Goal: Information Seeking & Learning: Learn about a topic

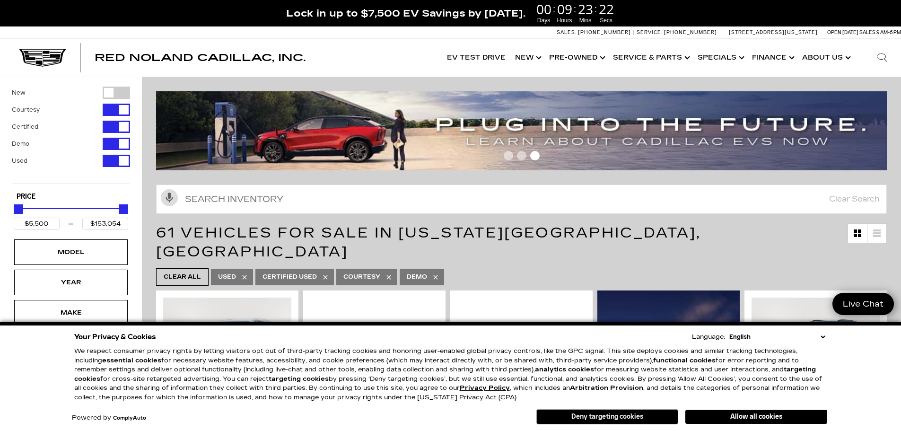
click at [629, 417] on button "Deny targeting cookies" at bounding box center [608, 416] width 142 height 15
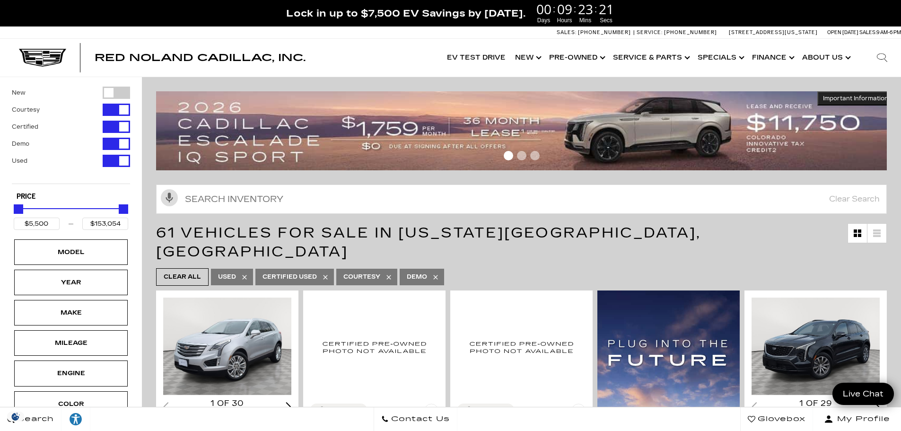
click at [117, 109] on div "Filter by Vehicle Type" at bounding box center [116, 110] width 27 height 12
click at [116, 123] on div "Filter by Vehicle Type" at bounding box center [116, 127] width 27 height 12
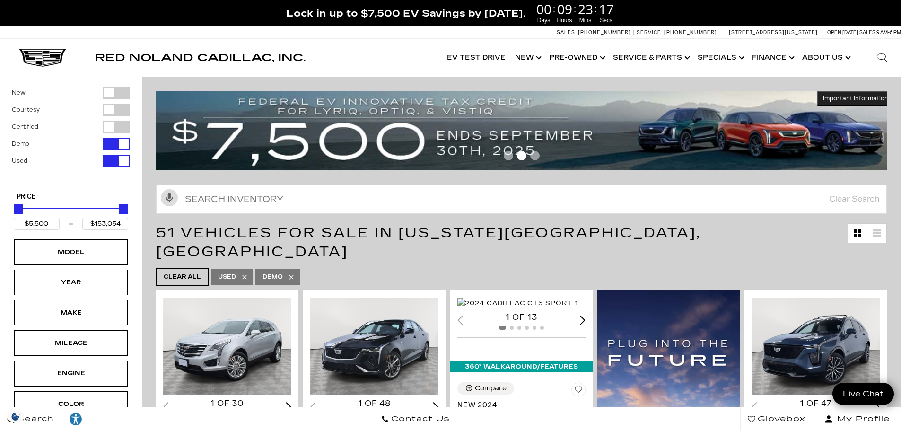
click at [120, 144] on div "Filter by Vehicle Type" at bounding box center [116, 144] width 27 height 12
type input "$90,689"
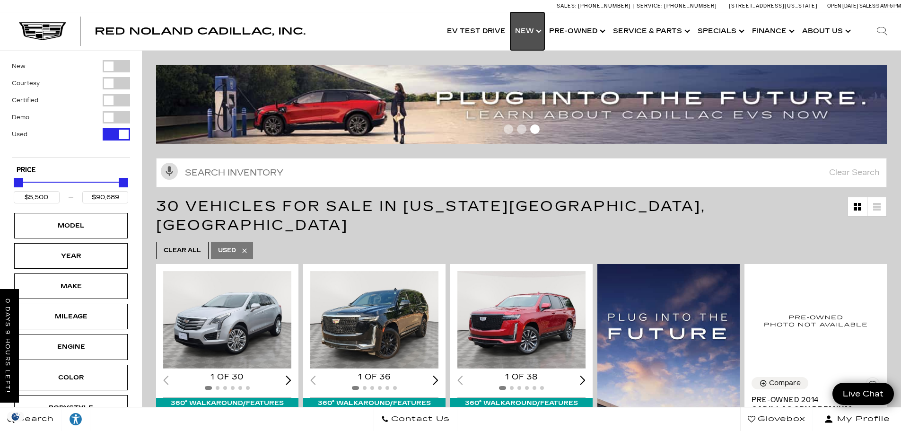
click at [528, 34] on link "Show New" at bounding box center [528, 31] width 34 height 38
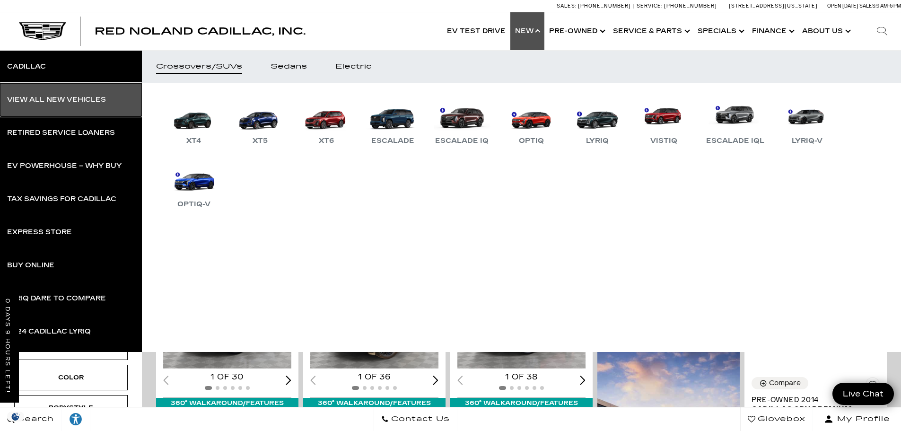
click at [79, 97] on div "View All New Vehicles" at bounding box center [56, 100] width 99 height 7
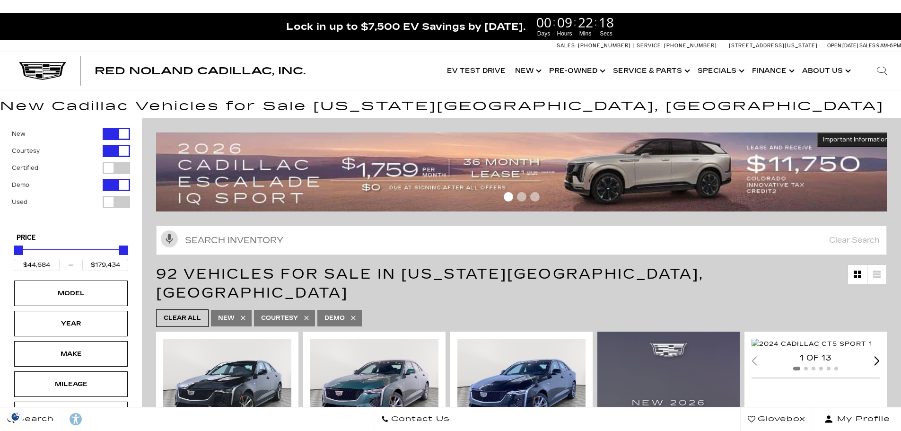
click at [117, 185] on div "Filter by Vehicle Type" at bounding box center [116, 185] width 27 height 12
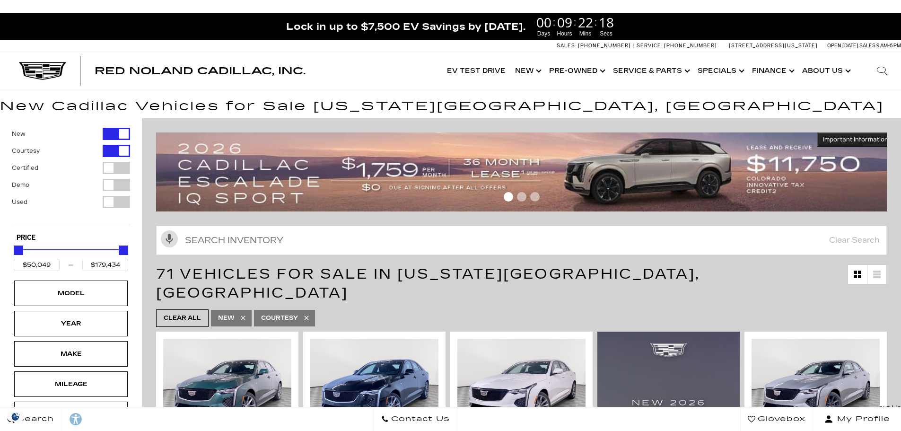
click at [121, 148] on div "Filter by Vehicle Type" at bounding box center [116, 151] width 27 height 12
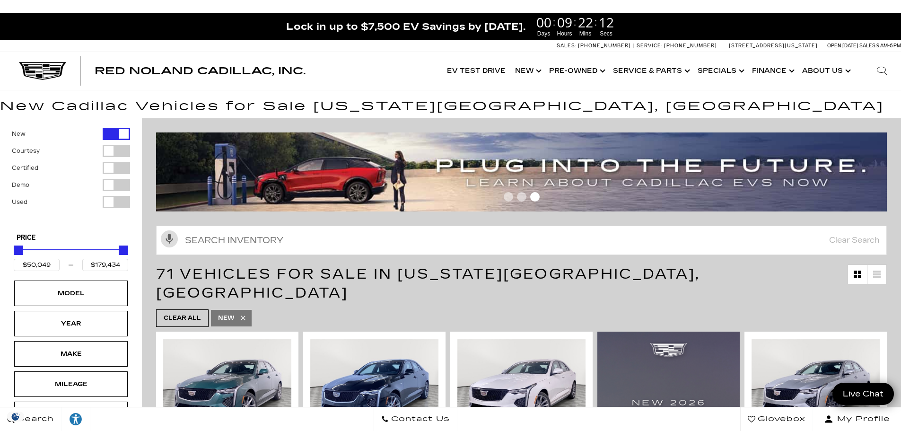
click at [114, 187] on div "Filter by Vehicle Type" at bounding box center [116, 185] width 27 height 12
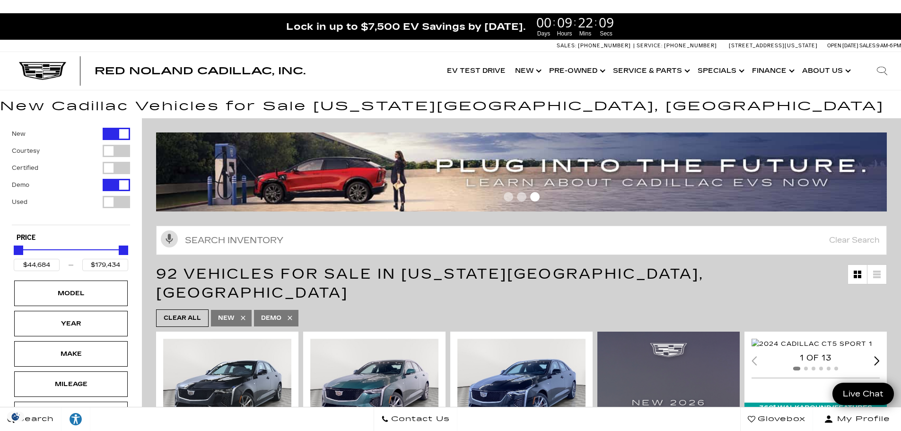
click at [117, 184] on div "Filter by Vehicle Type" at bounding box center [116, 185] width 27 height 12
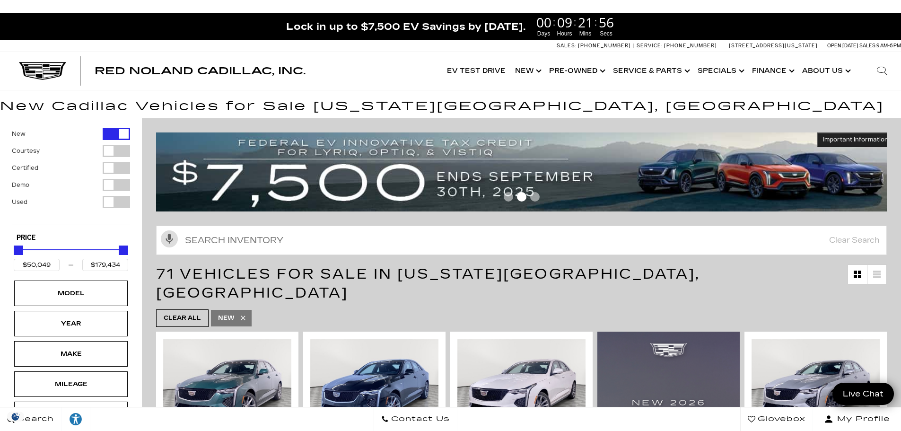
click at [113, 183] on div "Filter by Vehicle Type" at bounding box center [116, 185] width 27 height 12
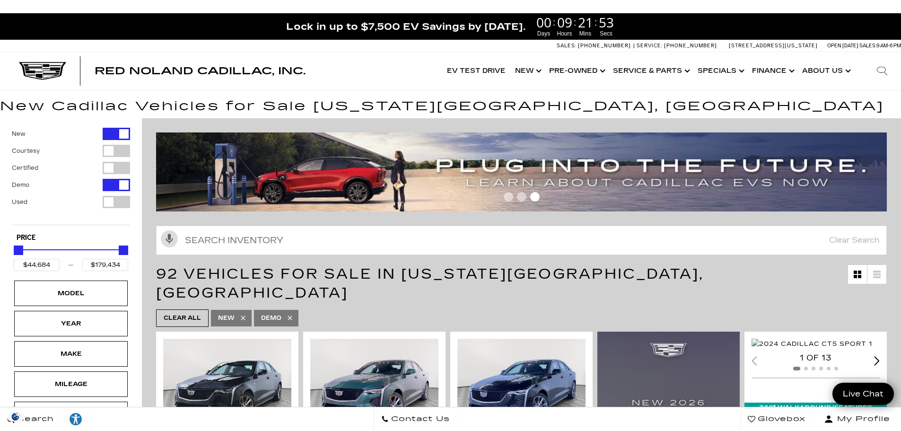
click at [118, 186] on div "Filter by Vehicle Type" at bounding box center [116, 185] width 27 height 12
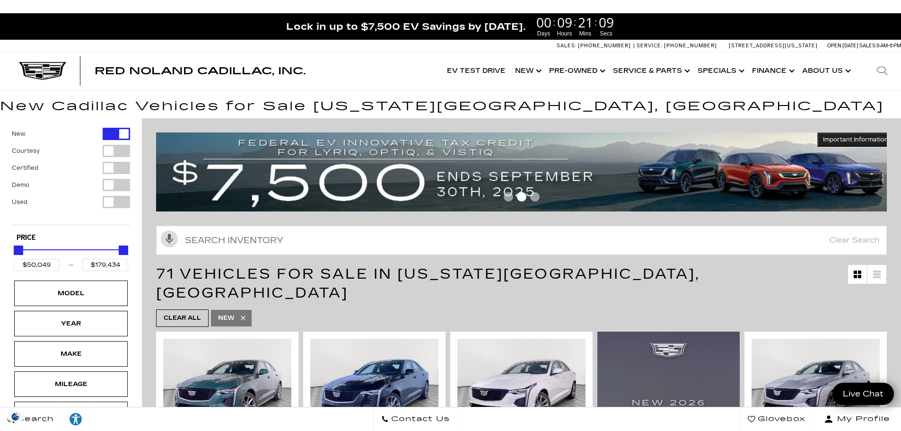
drag, startPoint x: 117, startPoint y: 131, endPoint x: 108, endPoint y: 170, distance: 39.8
click at [117, 131] on div "Filter by Vehicle Type" at bounding box center [116, 134] width 27 height 12
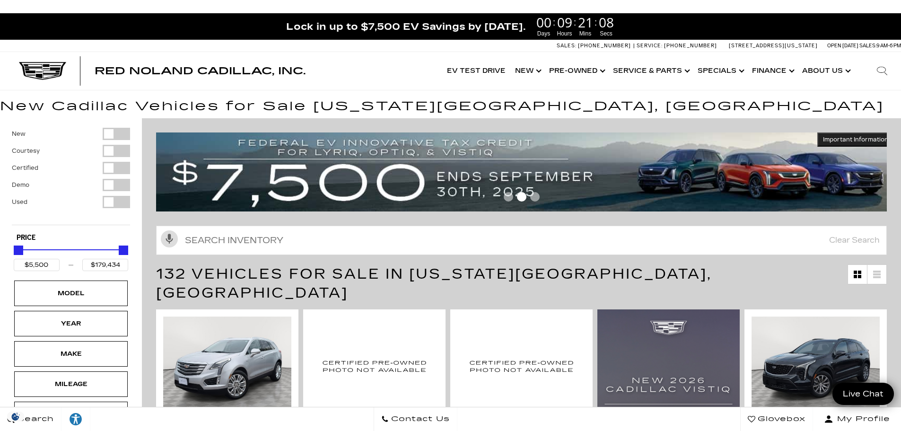
click at [112, 186] on div "Filter by Vehicle Type" at bounding box center [116, 185] width 27 height 12
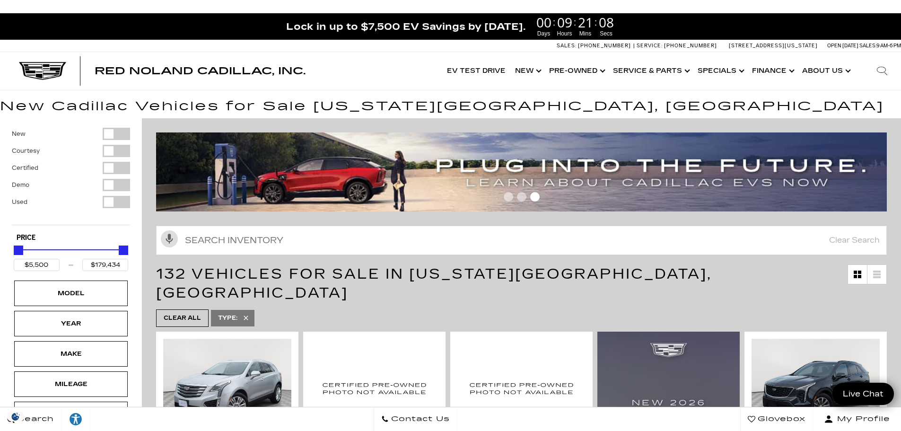
type input "$44,684"
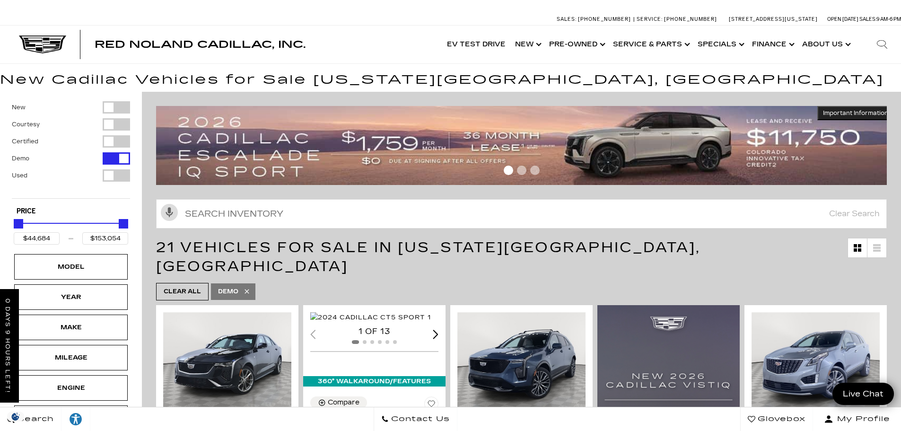
drag, startPoint x: 123, startPoint y: 104, endPoint x: 310, endPoint y: 264, distance: 246.7
click at [123, 104] on div "Filter by Vehicle Type" at bounding box center [116, 107] width 27 height 12
type input "$179,434"
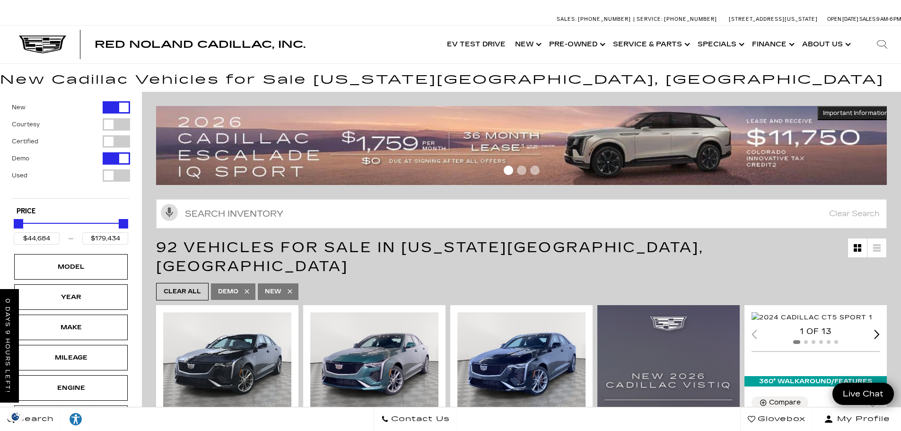
click at [64, 184] on div "New Courtesy Certified Demo Used" at bounding box center [71, 149] width 118 height 97
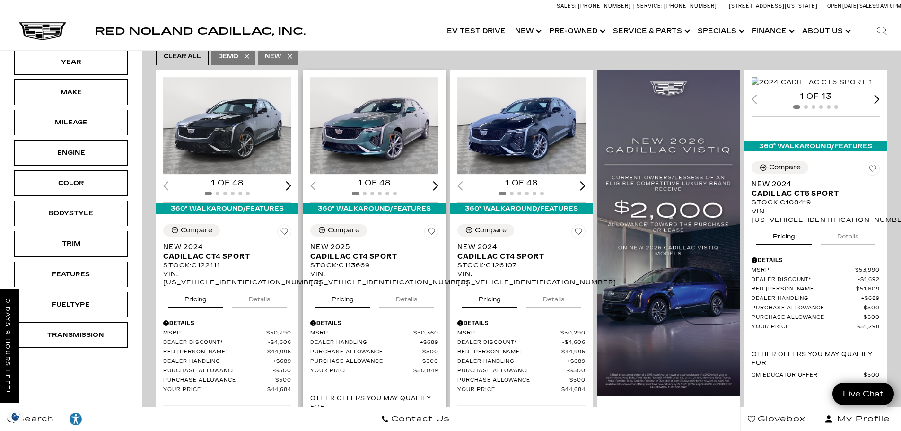
scroll to position [237, 0]
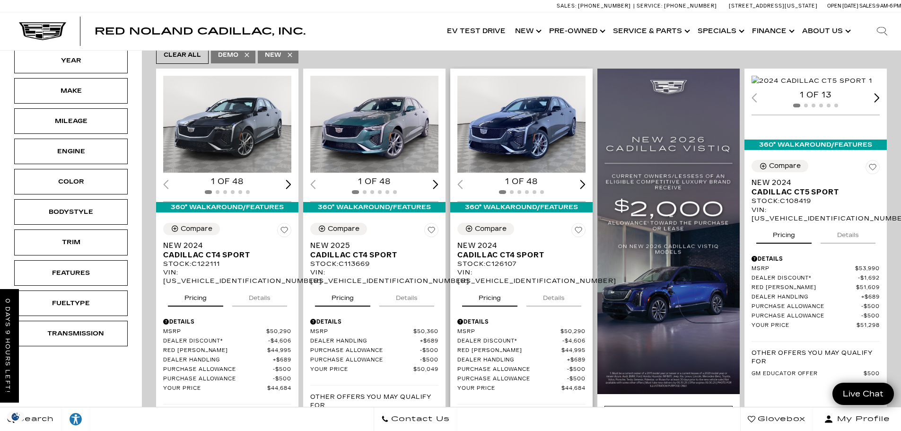
click at [478, 268] on div "VIN: 1G6DG5RK1R0126107" at bounding box center [522, 276] width 128 height 17
copy div "1G6DG5RK1R0126107"
click at [532, 268] on div "VIN: 1G6DG5RK1R0126107" at bounding box center [522, 276] width 128 height 17
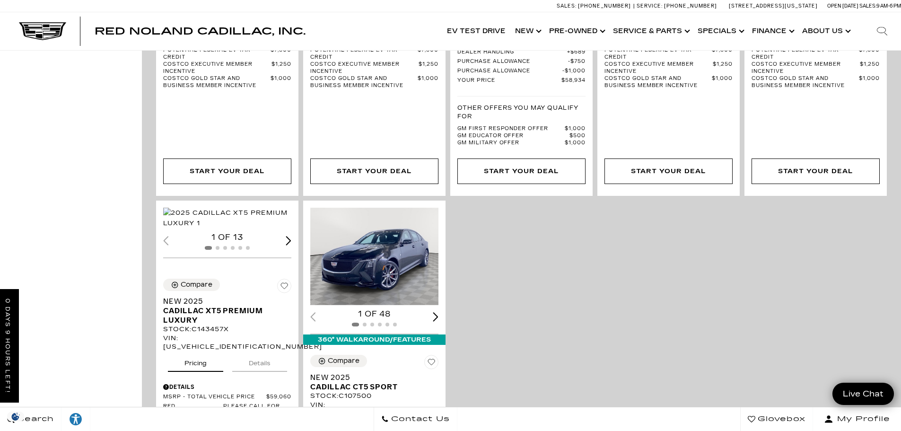
scroll to position [2129, 0]
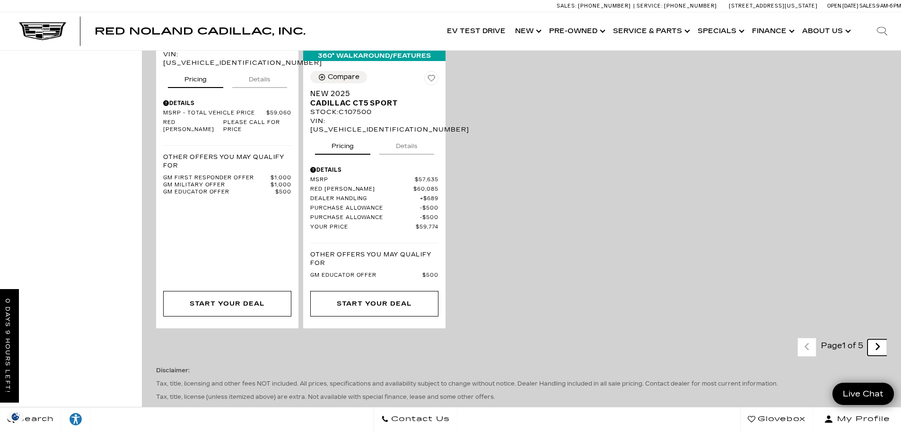
click at [881, 339] on icon "next page" at bounding box center [878, 346] width 6 height 15
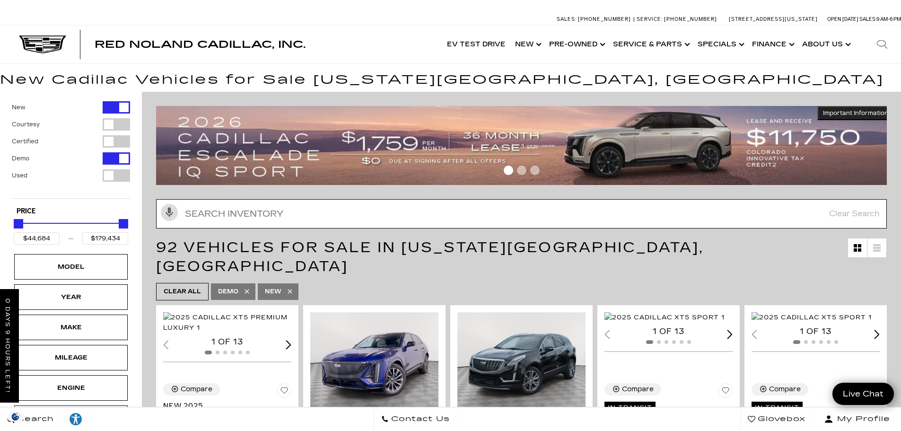
click at [327, 213] on input "Search Inventory" at bounding box center [521, 213] width 731 height 29
paste input "3GYK3EMR3SS266866"
type input "3GYK3EMR3SS266866"
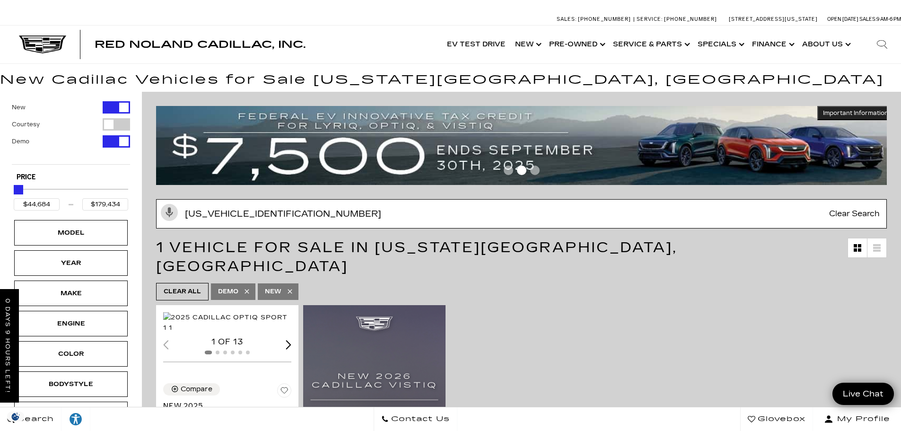
type input "$56,215"
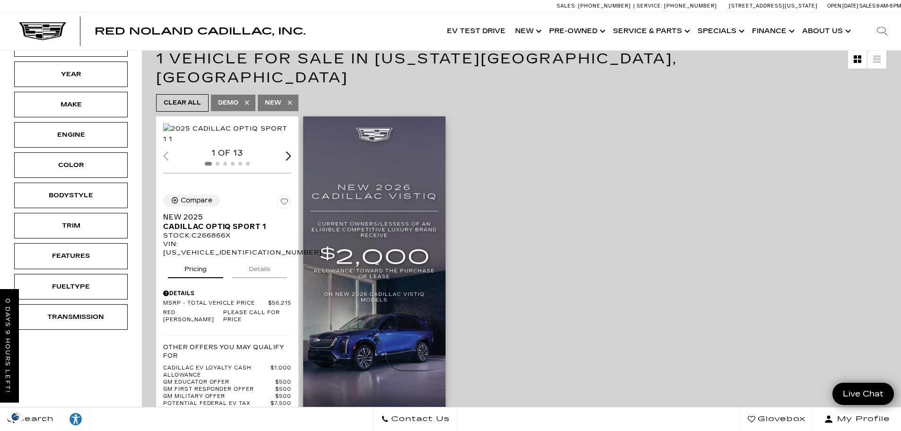
scroll to position [189, 0]
click at [602, 33] on link "Show Pre-Owned" at bounding box center [577, 31] width 64 height 38
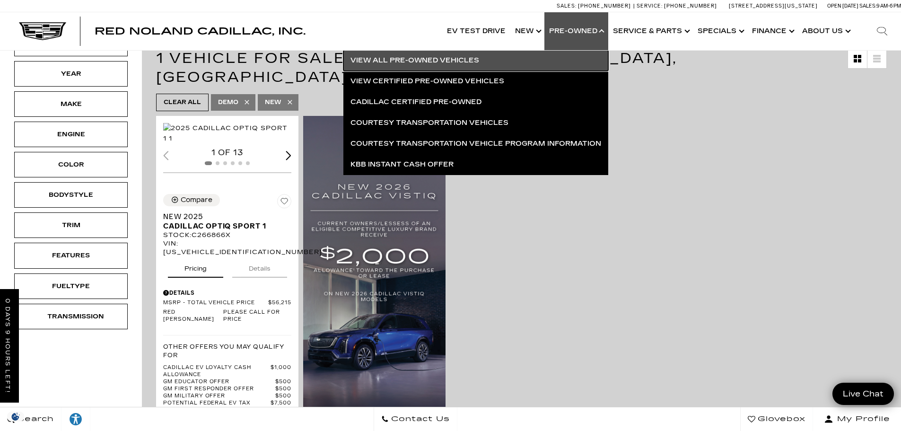
click at [424, 62] on link "View All Pre-Owned Vehicles" at bounding box center [476, 60] width 265 height 21
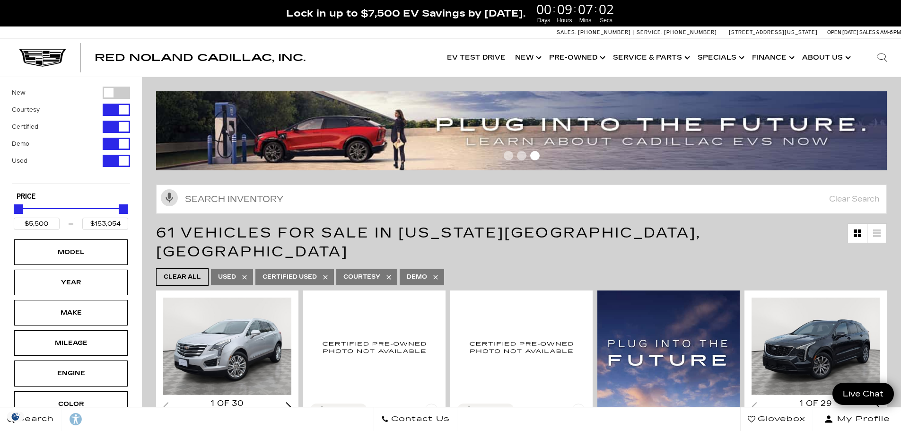
click at [115, 129] on div "Filter by Vehicle Type" at bounding box center [116, 127] width 27 height 12
click at [120, 109] on div "Filter by Vehicle Type" at bounding box center [116, 110] width 27 height 12
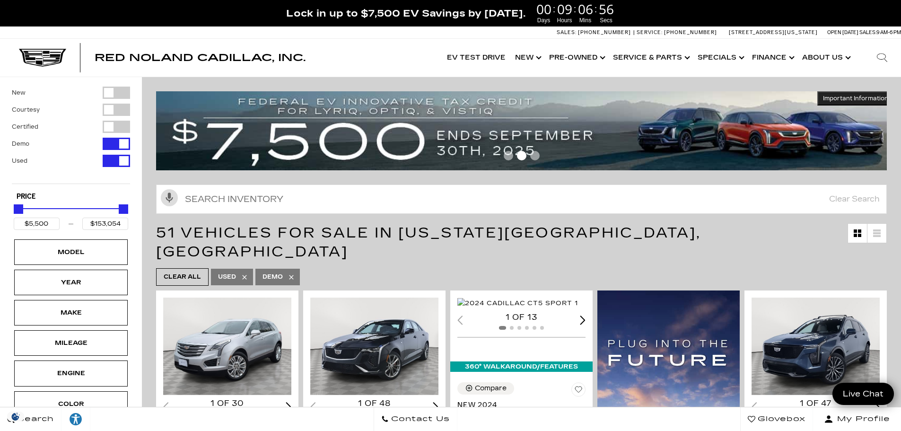
click at [108, 128] on div "Filter by Vehicle Type" at bounding box center [116, 127] width 27 height 12
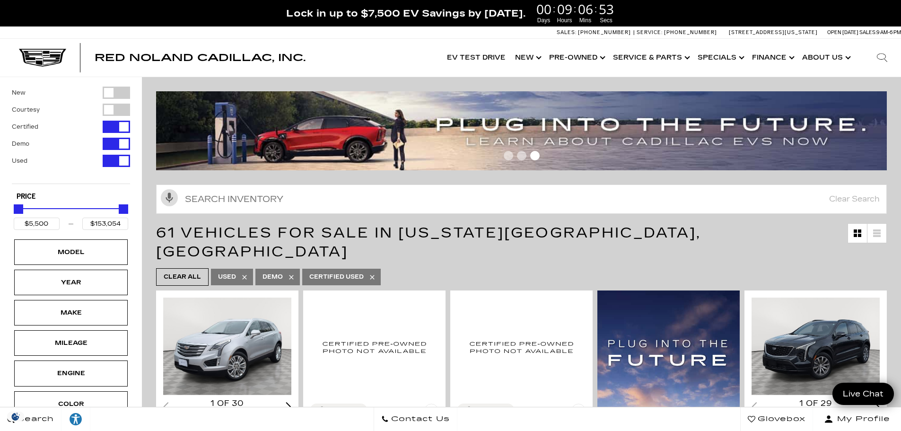
click at [108, 128] on div "Filter by Vehicle Type" at bounding box center [116, 127] width 27 height 12
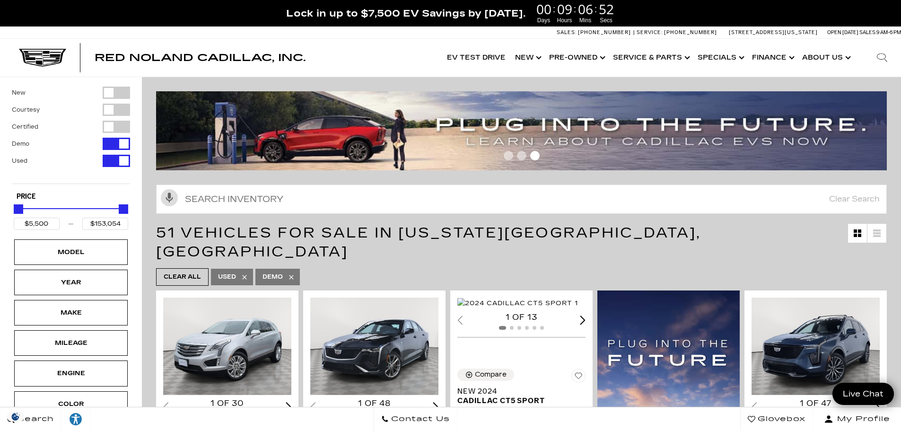
click at [114, 112] on div "Filter by Vehicle Type" at bounding box center [116, 110] width 27 height 12
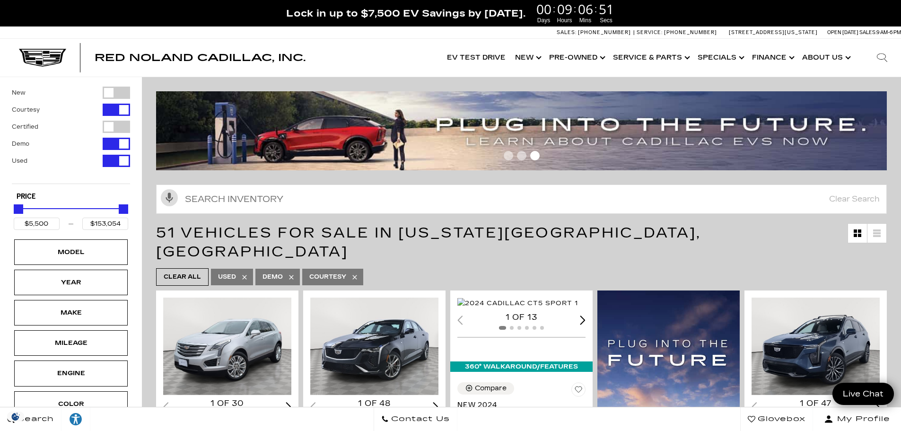
click at [114, 112] on div "Filter by Vehicle Type" at bounding box center [116, 110] width 27 height 12
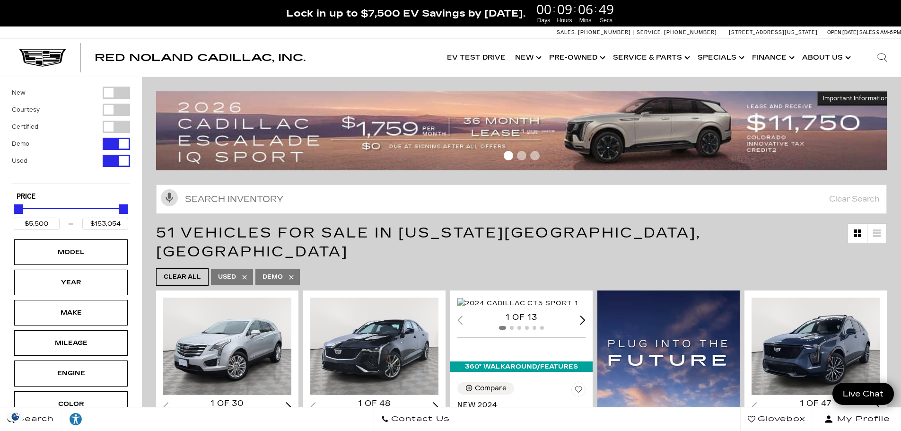
click at [115, 122] on div "Filter by Vehicle Type" at bounding box center [116, 127] width 27 height 12
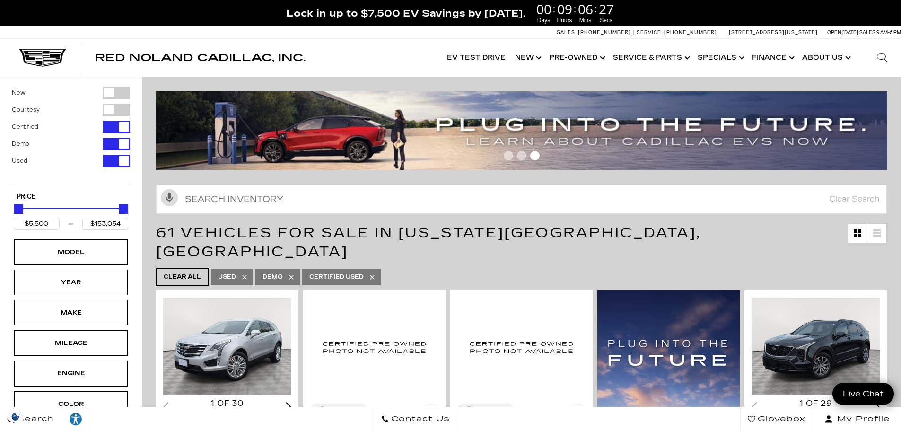
click at [839, 242] on span "61 Vehicles for Sale in [US_STATE][GEOGRAPHIC_DATA], [GEOGRAPHIC_DATA]" at bounding box center [502, 242] width 692 height 38
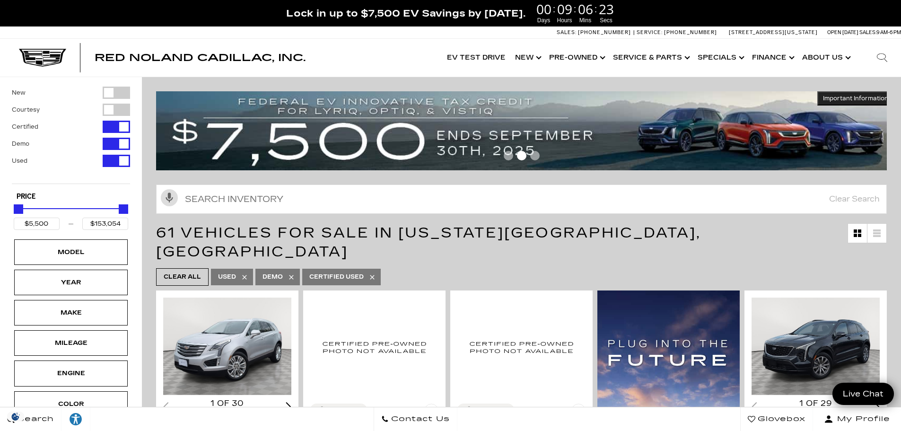
click at [118, 130] on div "Filter by Vehicle Type" at bounding box center [116, 127] width 27 height 12
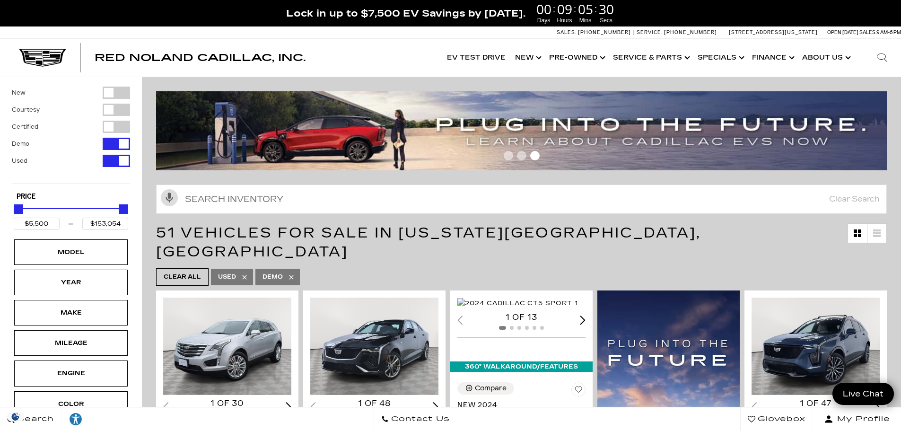
click at [89, 170] on div "New Courtesy Certified Demo Used" at bounding box center [71, 135] width 118 height 97
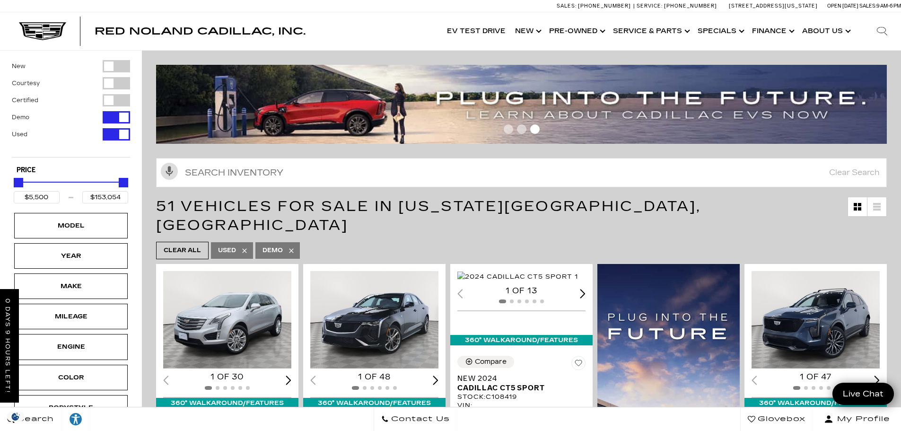
click at [120, 112] on div "Filter by Vehicle Type" at bounding box center [116, 117] width 27 height 12
type input "$90,689"
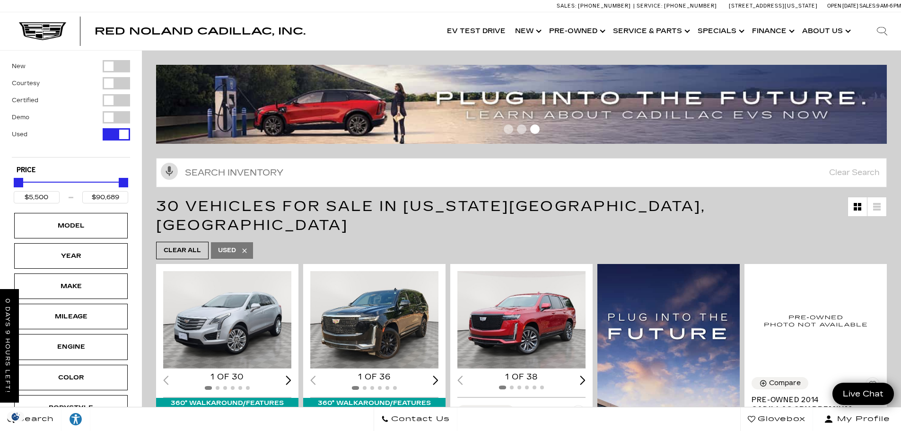
click at [123, 99] on div "Filter by Vehicle Type" at bounding box center [116, 100] width 27 height 12
